Goal: Contribute content

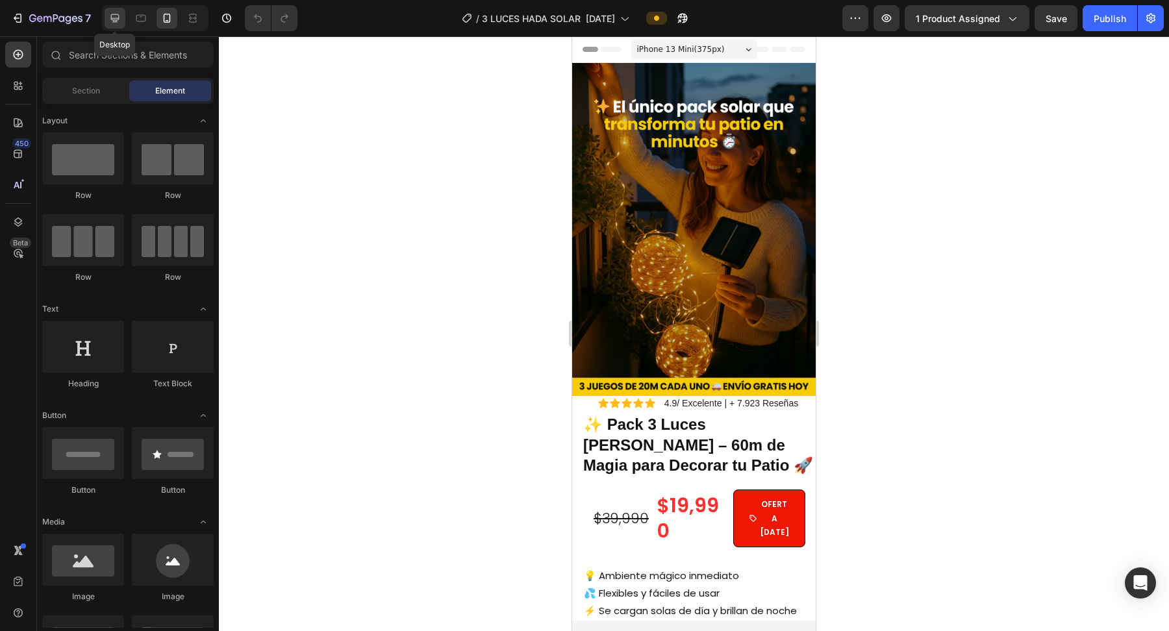
click at [110, 21] on icon at bounding box center [114, 18] width 13 height 13
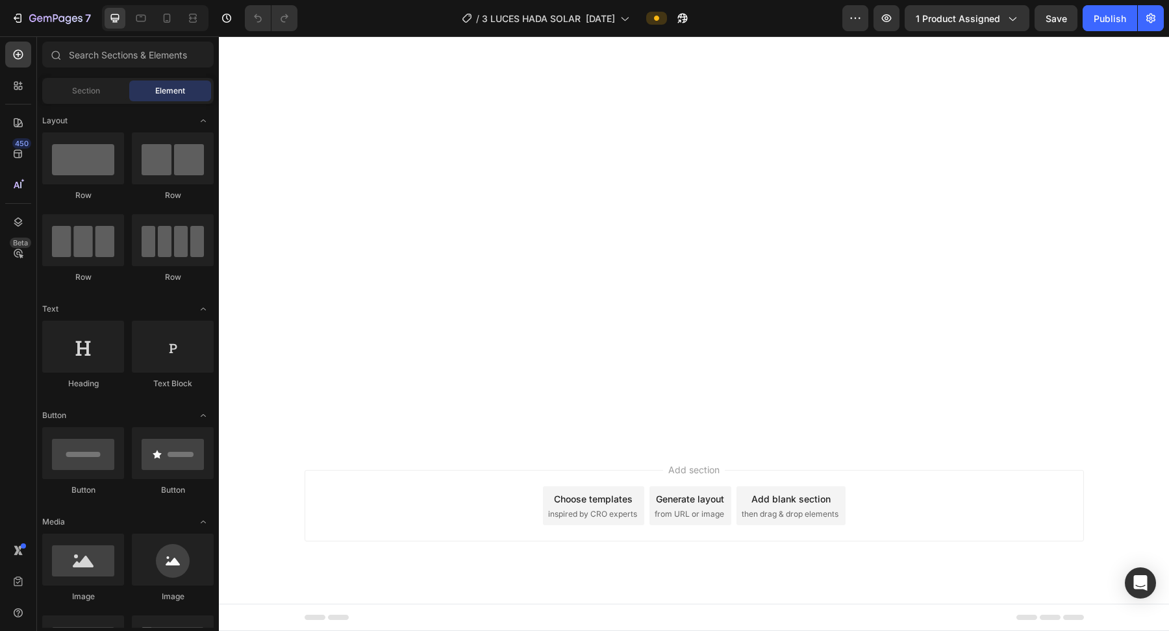
scroll to position [2631, 0]
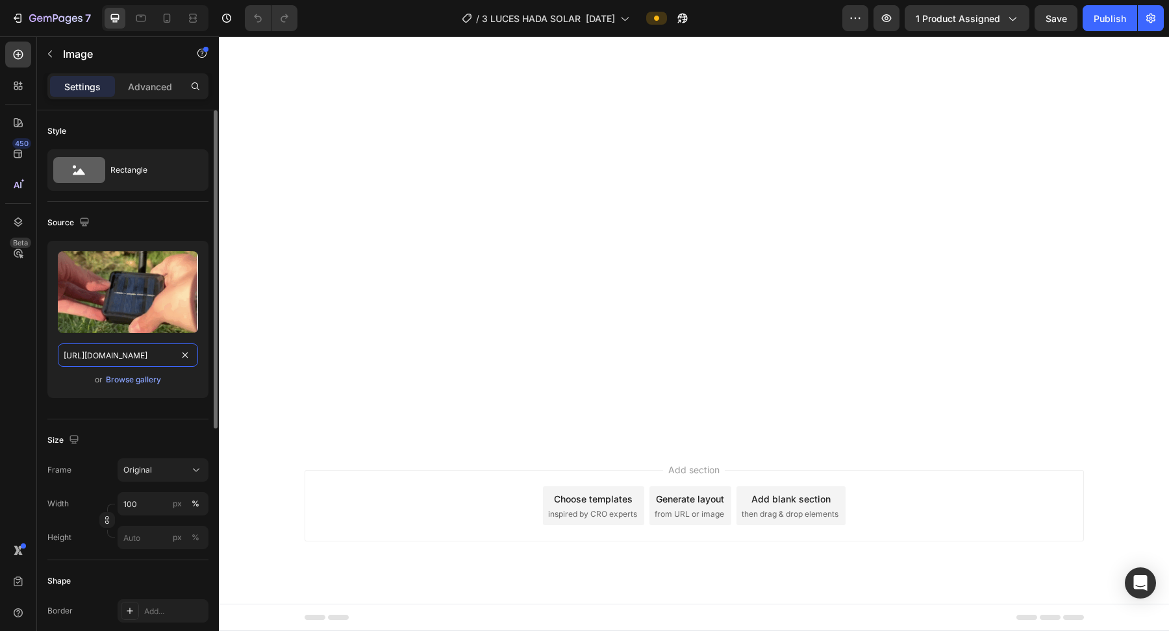
click at [160, 362] on input "[URL][DOMAIN_NAME]" at bounding box center [128, 354] width 140 height 23
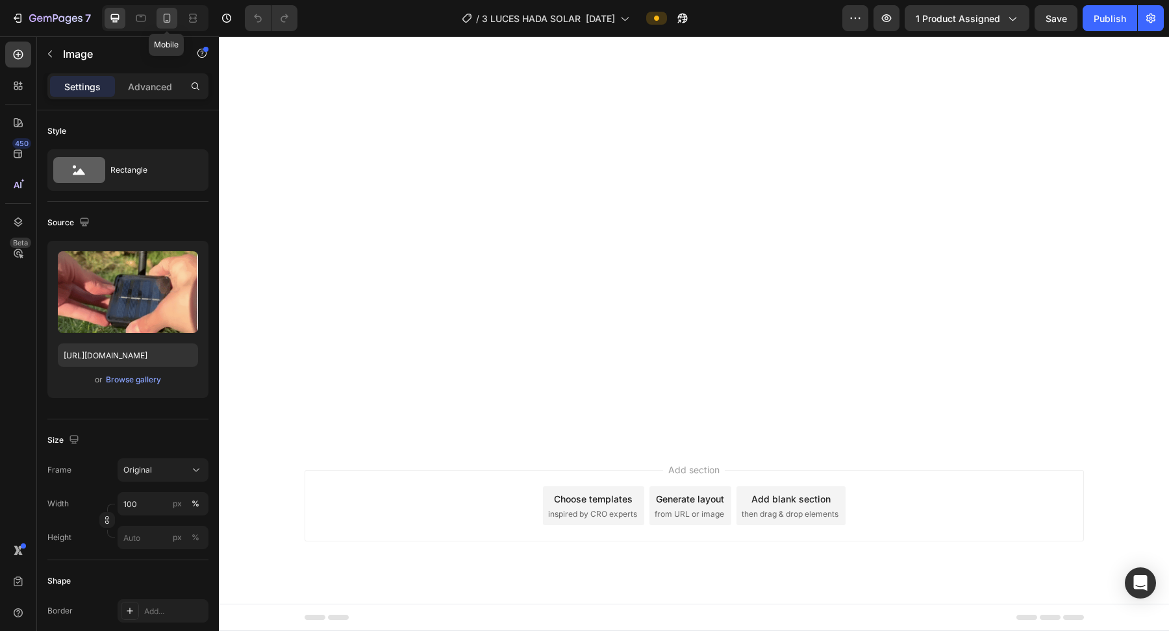
click at [166, 25] on div at bounding box center [166, 18] width 21 height 21
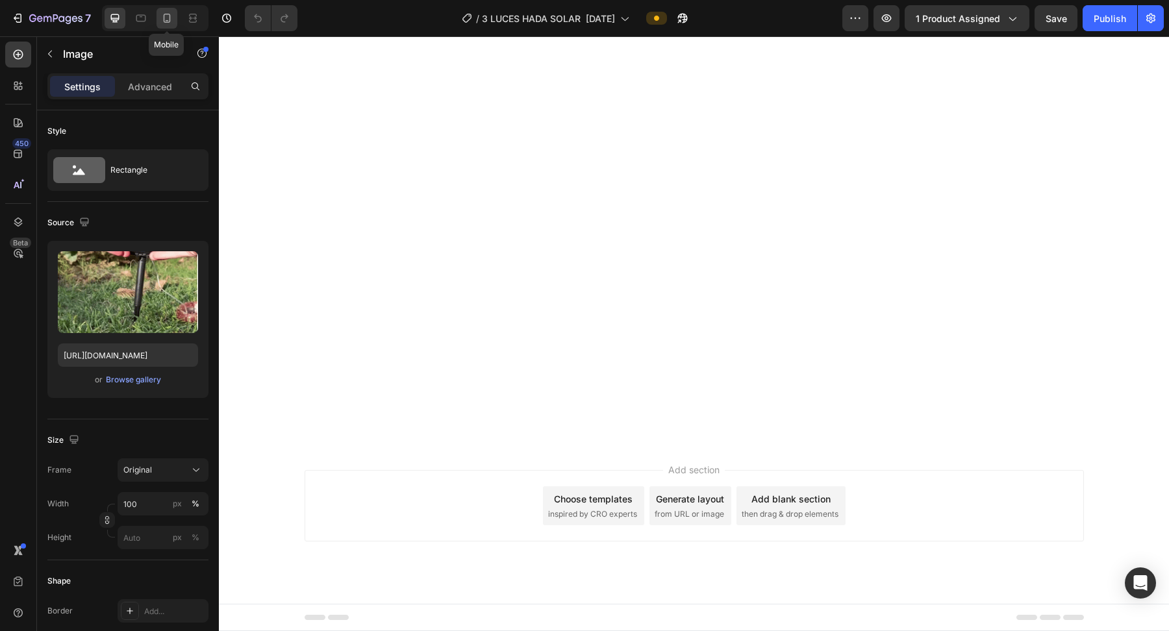
type input "[URL][DOMAIN_NAME]"
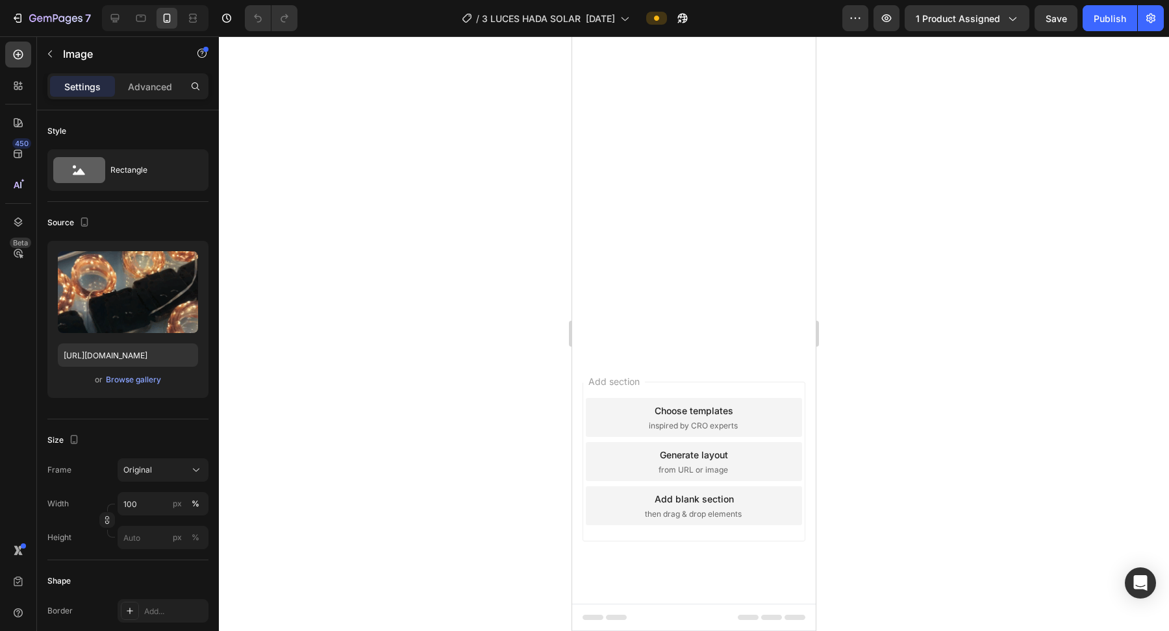
scroll to position [1472, 0]
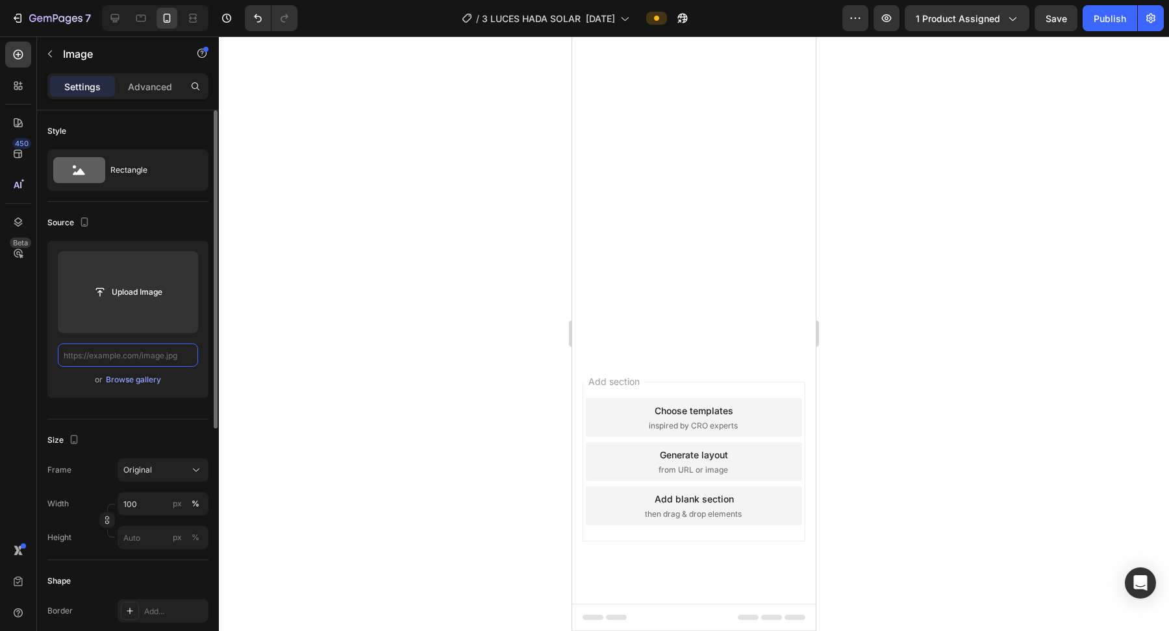
click at [183, 358] on input "text" at bounding box center [128, 354] width 140 height 23
paste input "[URL][DOMAIN_NAME]"
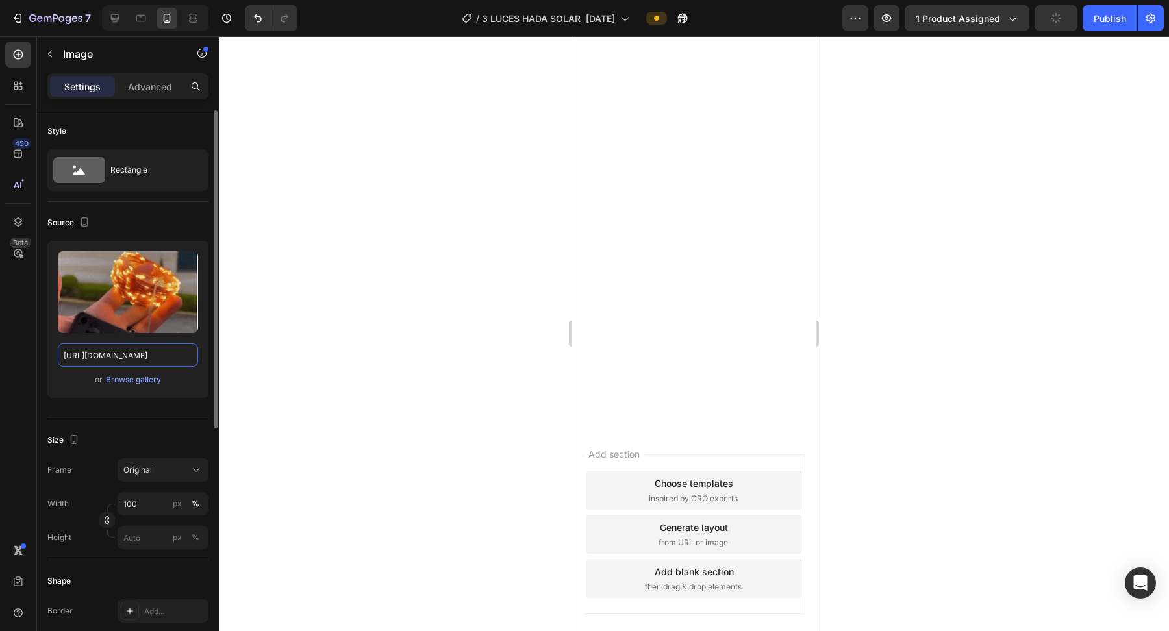
scroll to position [1000, 0]
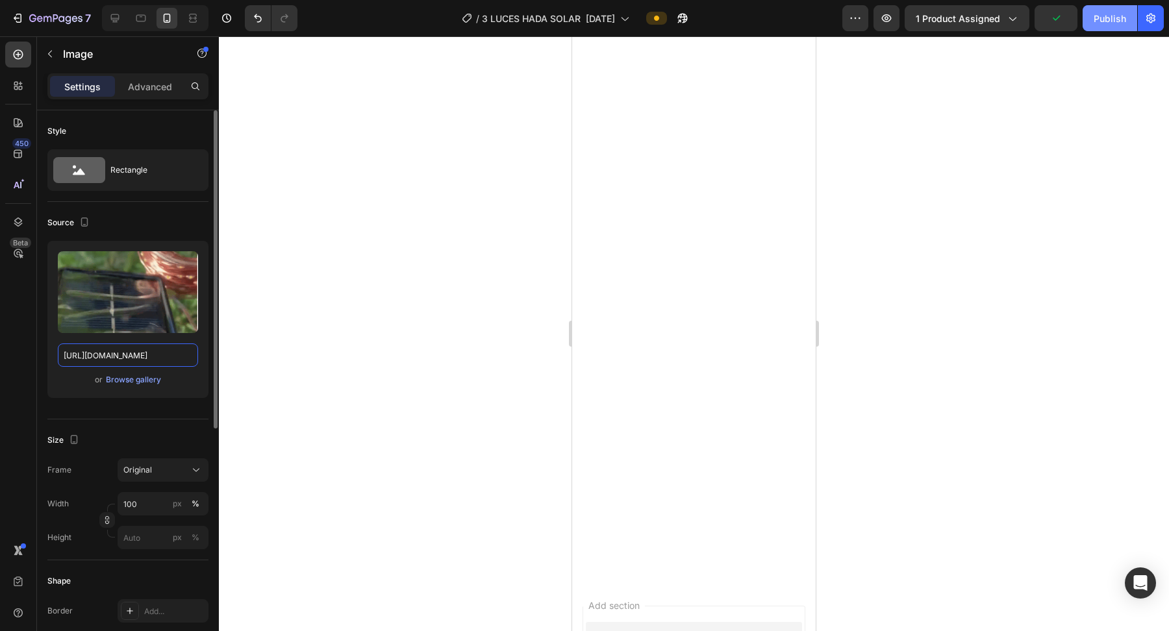
type input "[URL][DOMAIN_NAME]"
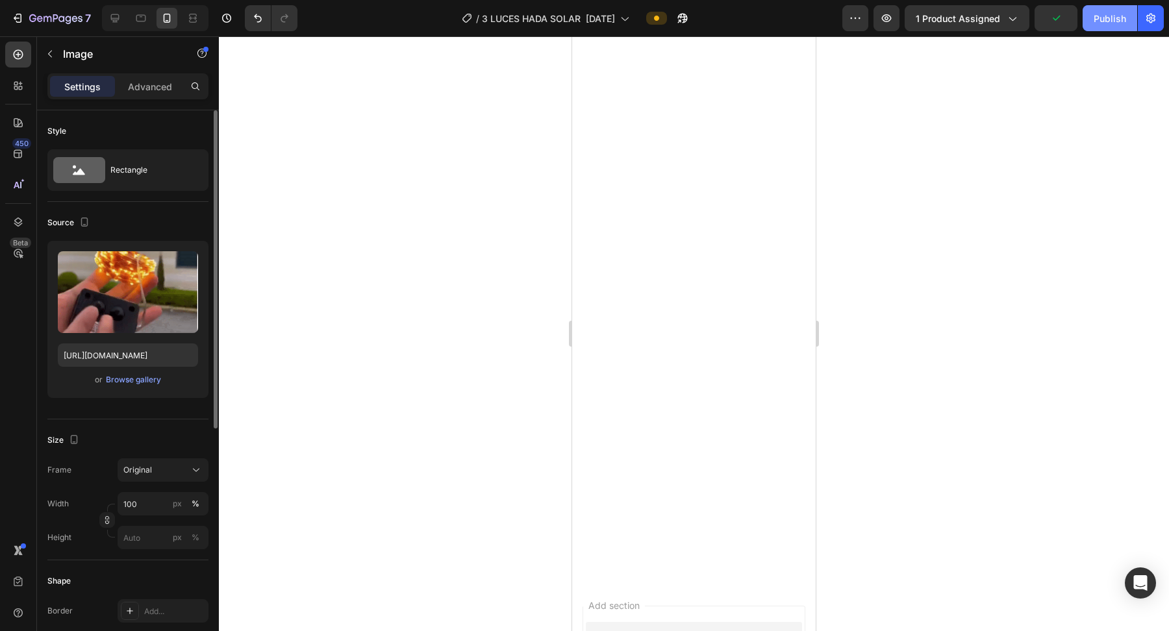
click at [801, 25] on div "Publish" at bounding box center [1109, 19] width 32 height 14
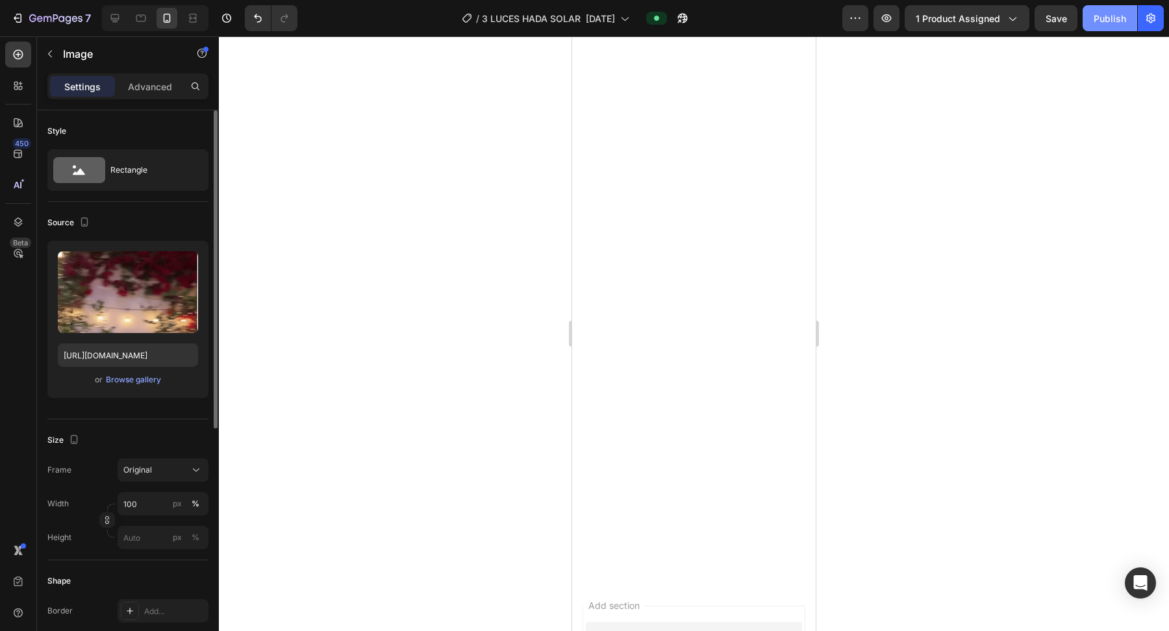
click at [801, 22] on div "Publish" at bounding box center [1109, 19] width 32 height 14
